Goal: Check status: Check status

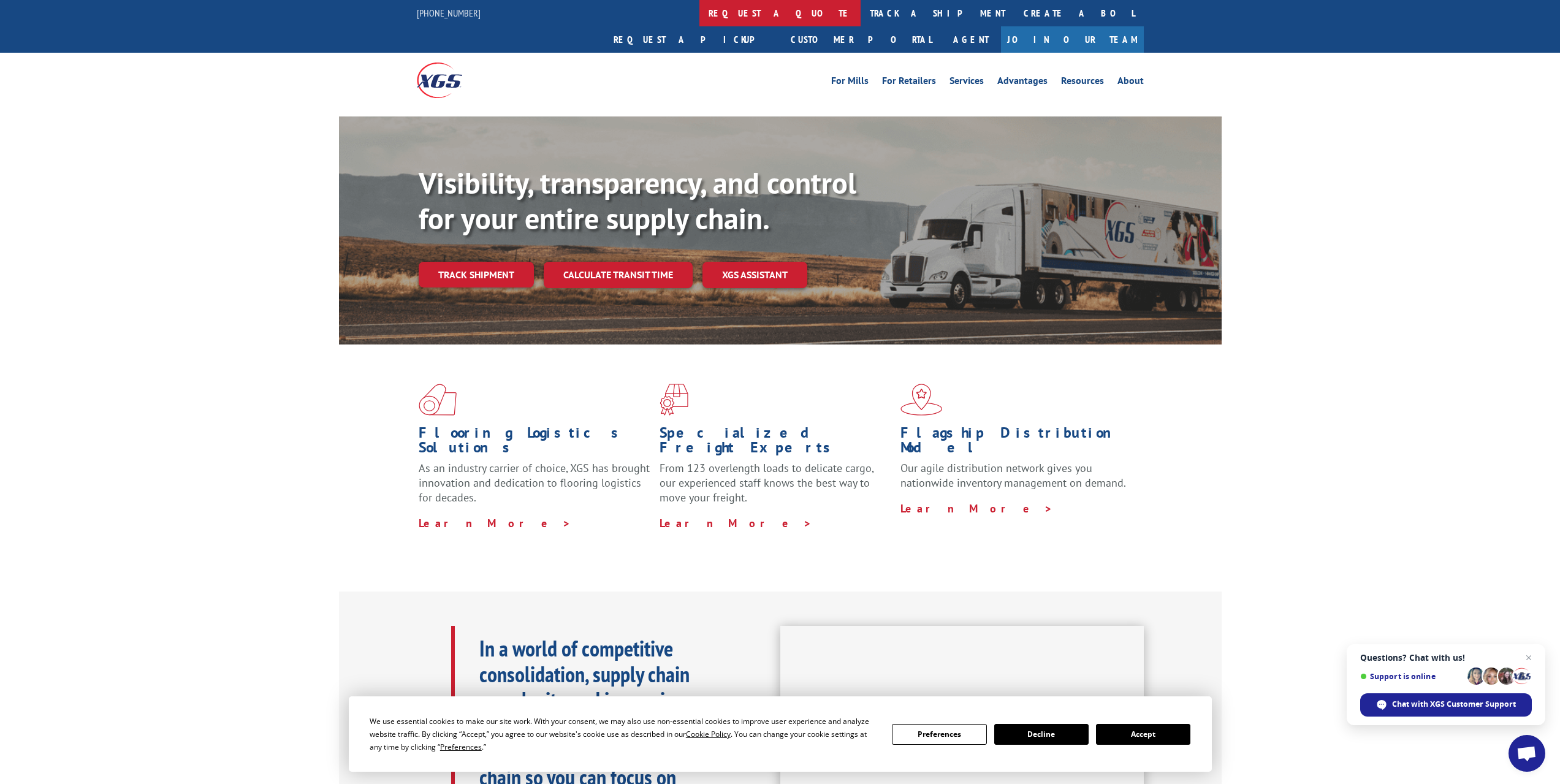
click at [700, 15] on link "request a quote" at bounding box center [780, 13] width 161 height 27
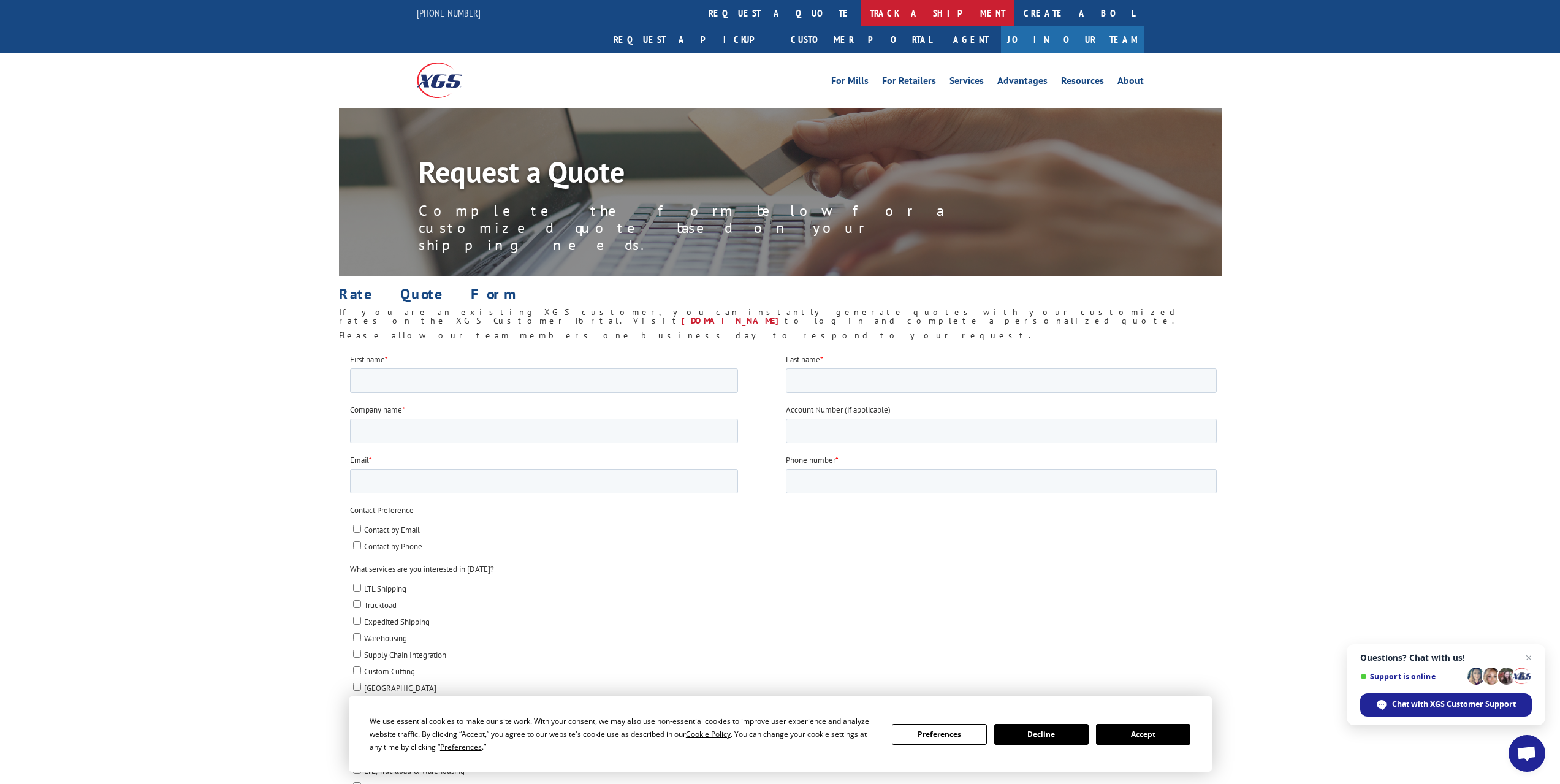
click at [861, 13] on link "track a shipment" at bounding box center [938, 13] width 154 height 27
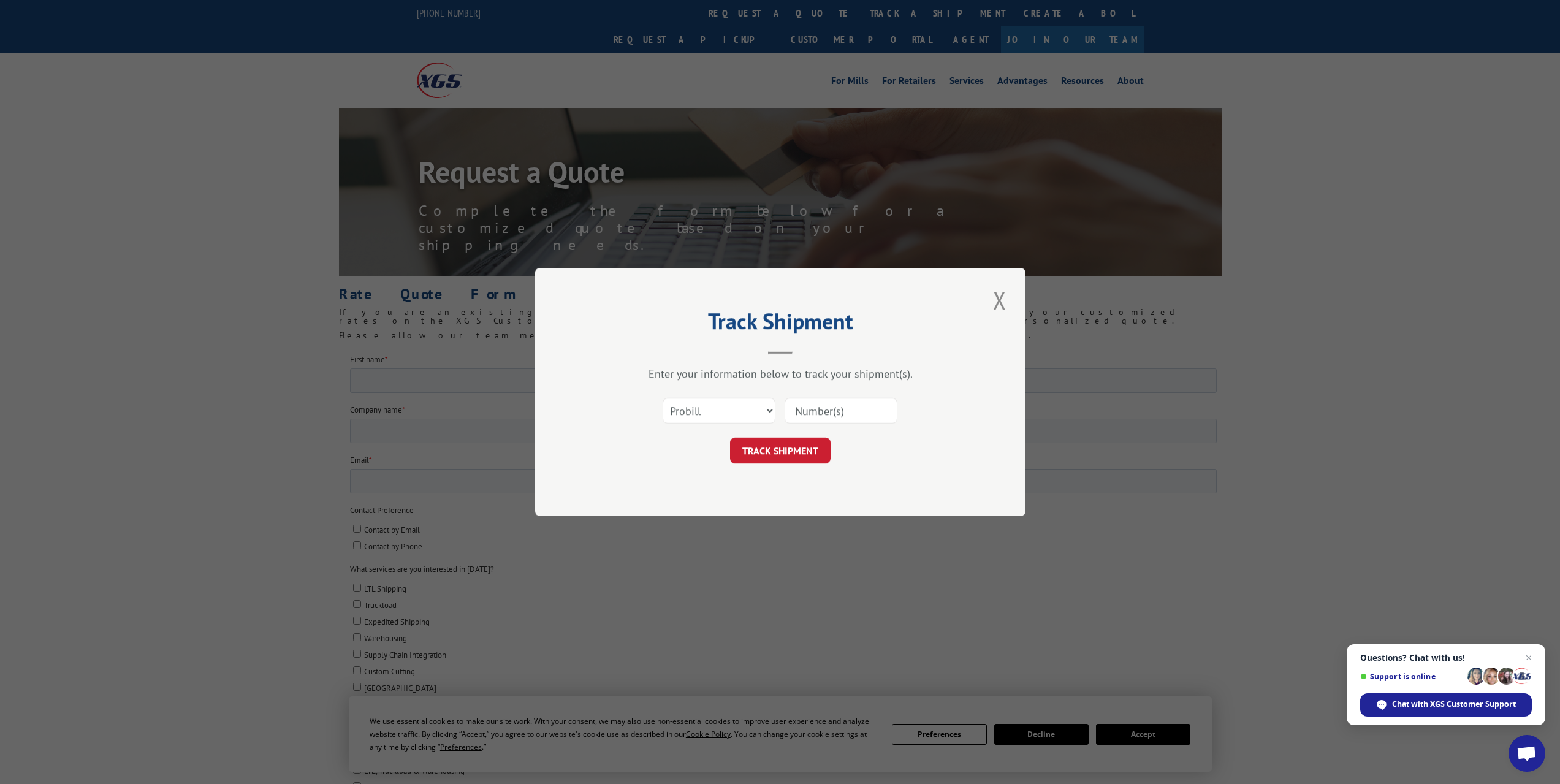
click at [842, 408] on input at bounding box center [842, 410] width 113 height 26
paste input "13531374"
type input "13531374"
click at [793, 454] on button "TRACK SHIPMENT" at bounding box center [780, 450] width 100 height 26
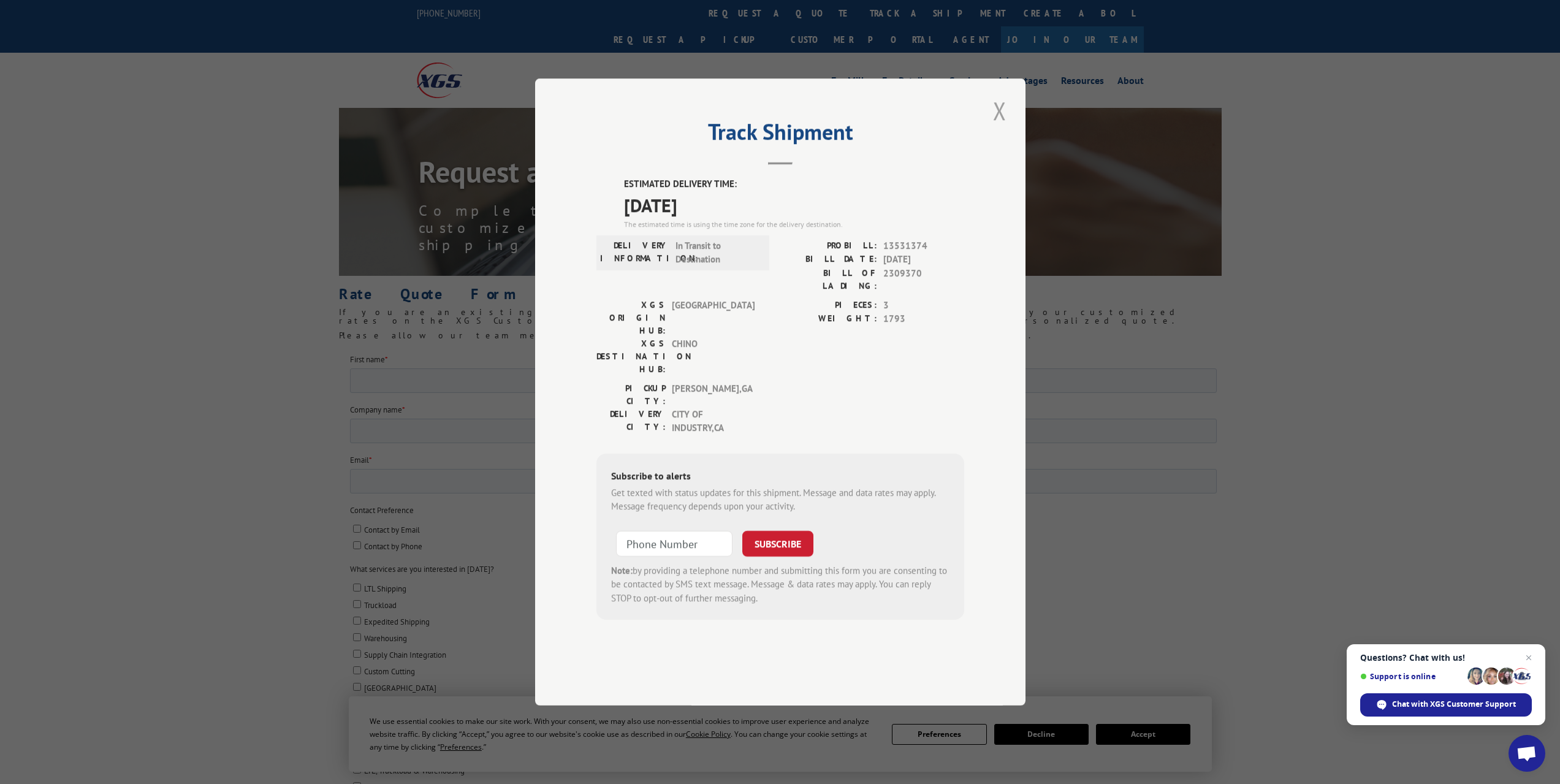
click at [1004, 128] on button "Close modal" at bounding box center [1000, 110] width 21 height 34
